Goal: Check status

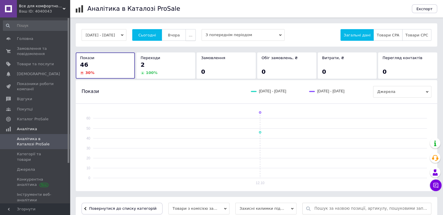
click at [192, 36] on span "..." at bounding box center [190, 35] width 3 height 4
click at [189, 92] on span "60-10 днів" at bounding box center [179, 92] width 21 height 4
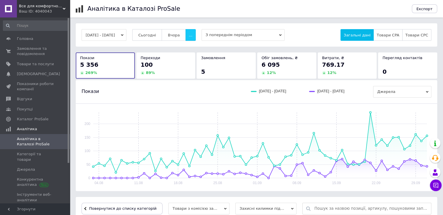
click at [195, 38] on button "..." at bounding box center [191, 35] width 10 height 12
click at [186, 91] on span "60-10 днів" at bounding box center [179, 92] width 21 height 4
click at [31, 53] on span "Замовлення та повідомлення" at bounding box center [35, 51] width 37 height 10
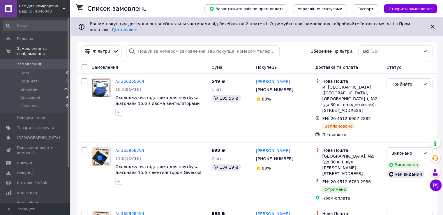
click at [63, 8] on icon at bounding box center [64, 8] width 3 height 3
